Goal: Task Accomplishment & Management: Manage account settings

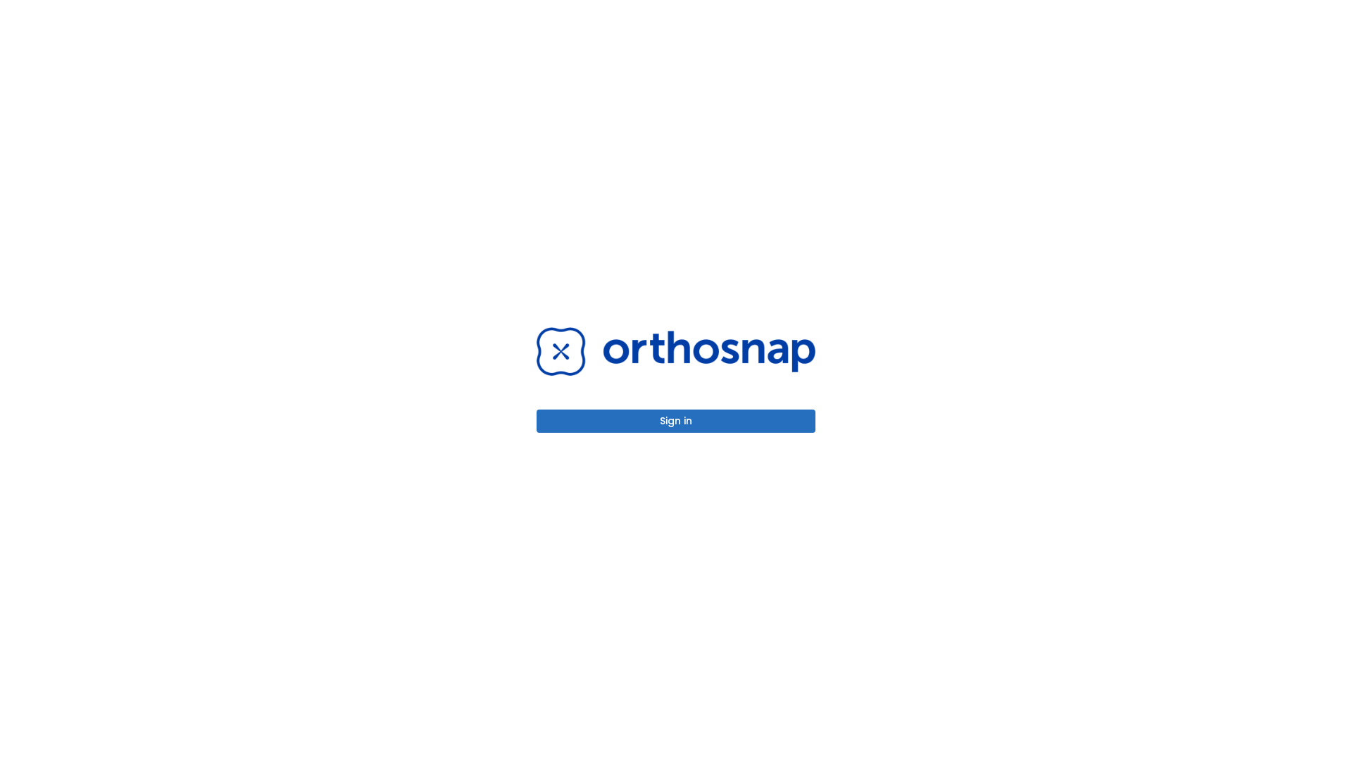
click at [676, 421] on button "Sign in" at bounding box center [676, 421] width 279 height 23
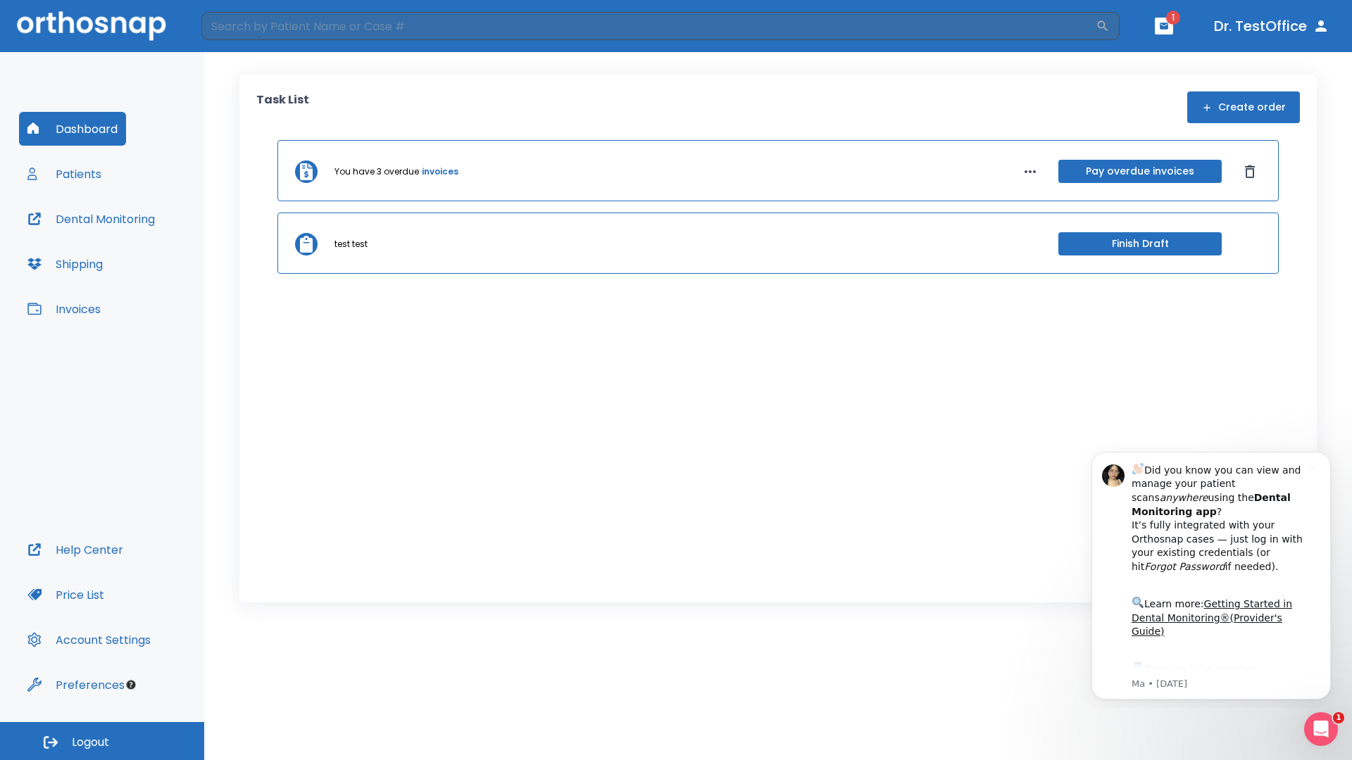
click at [102, 741] on span "Logout" at bounding box center [90, 742] width 37 height 15
